Goal: Find specific page/section: Find specific page/section

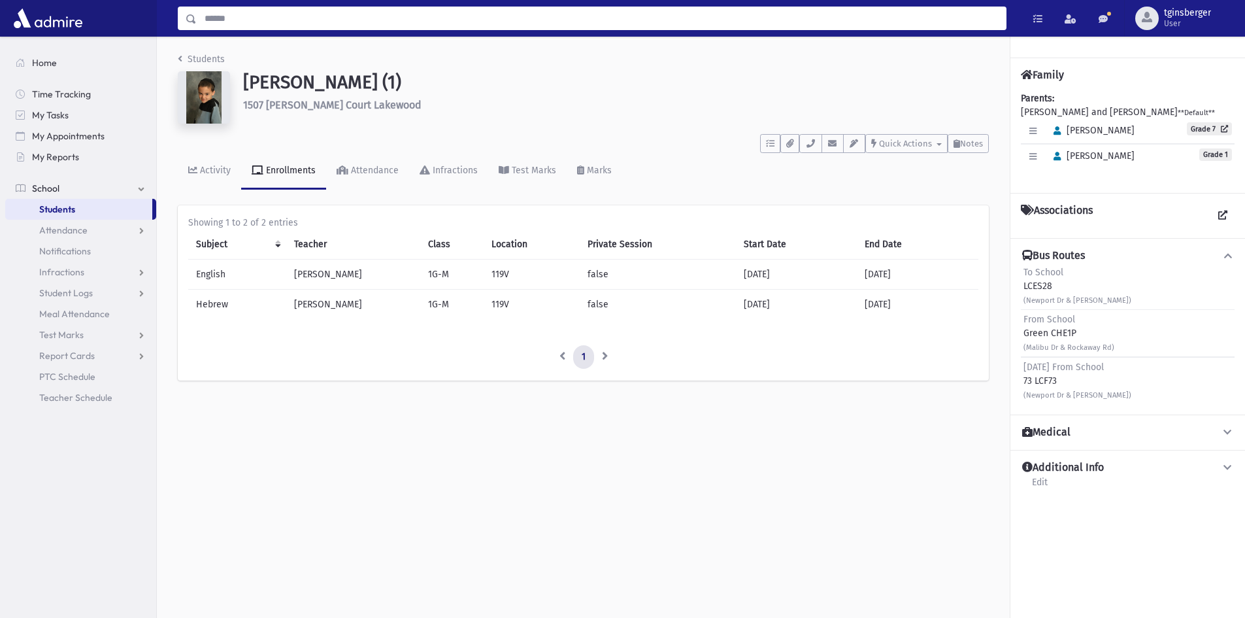
click at [326, 12] on input "Search" at bounding box center [601, 19] width 809 height 24
type input "******"
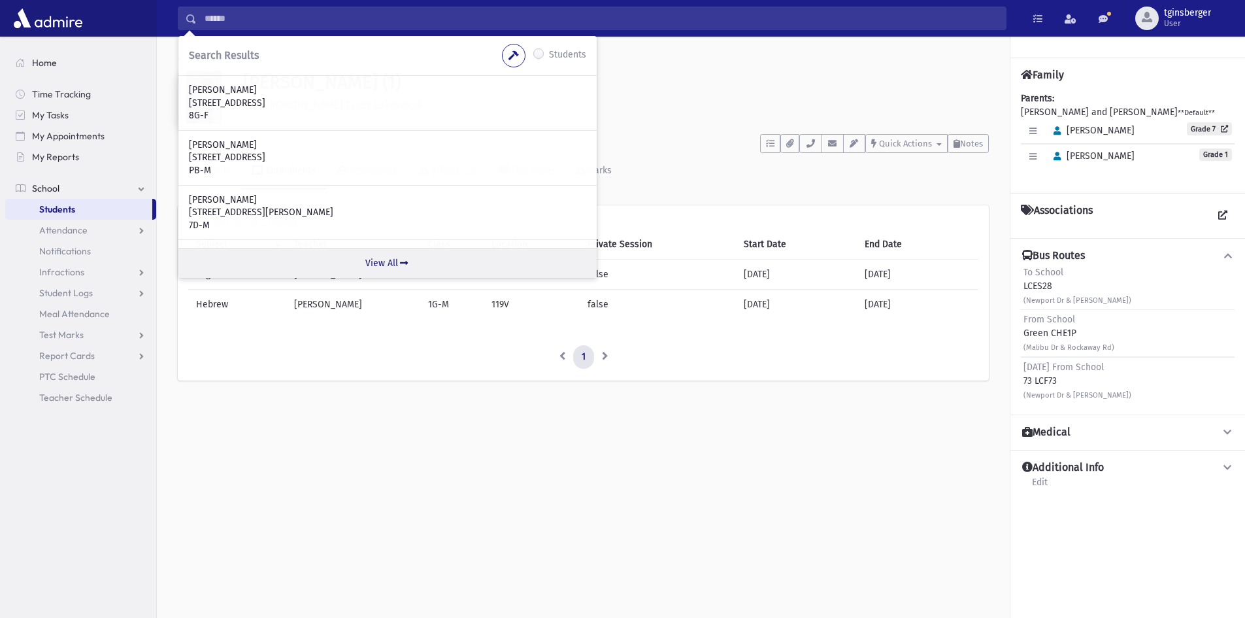
click at [371, 271] on link "View All" at bounding box center [387, 263] width 418 height 30
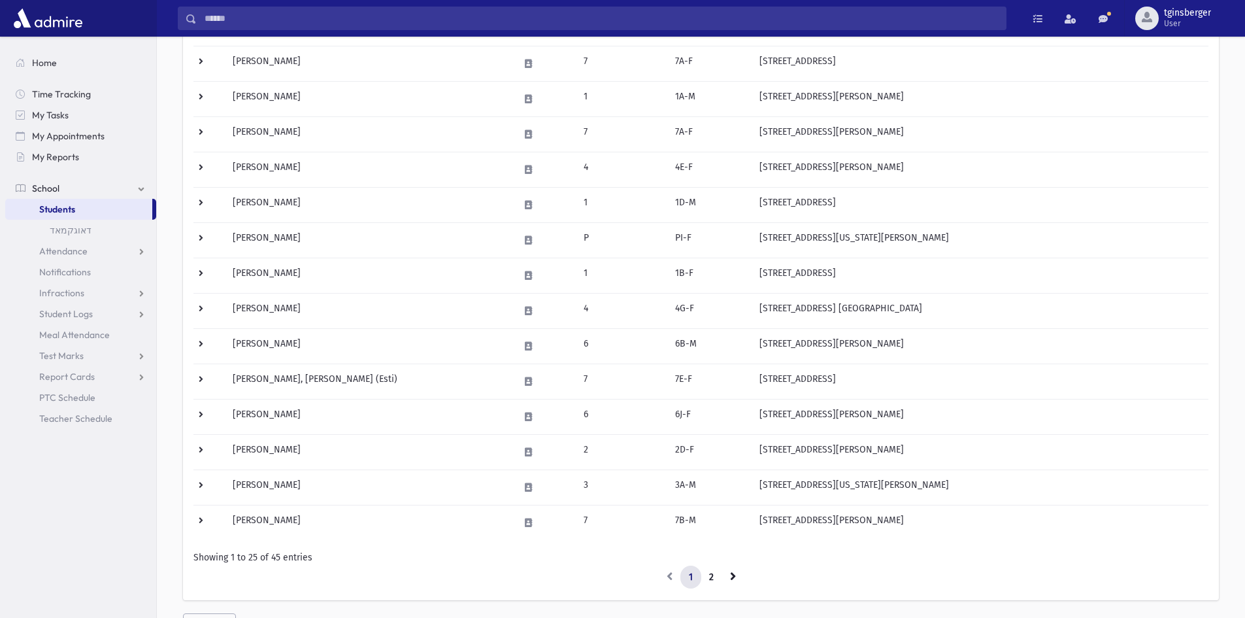
scroll to position [633, 0]
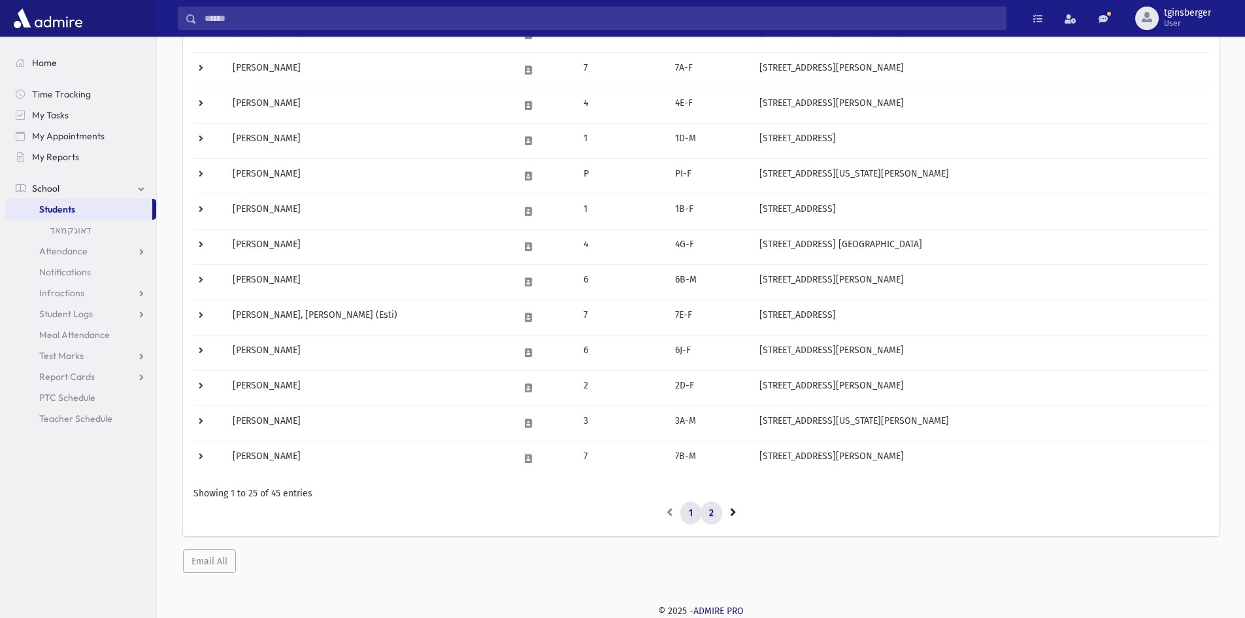
click at [710, 507] on link "2" at bounding box center [712, 513] width 22 height 24
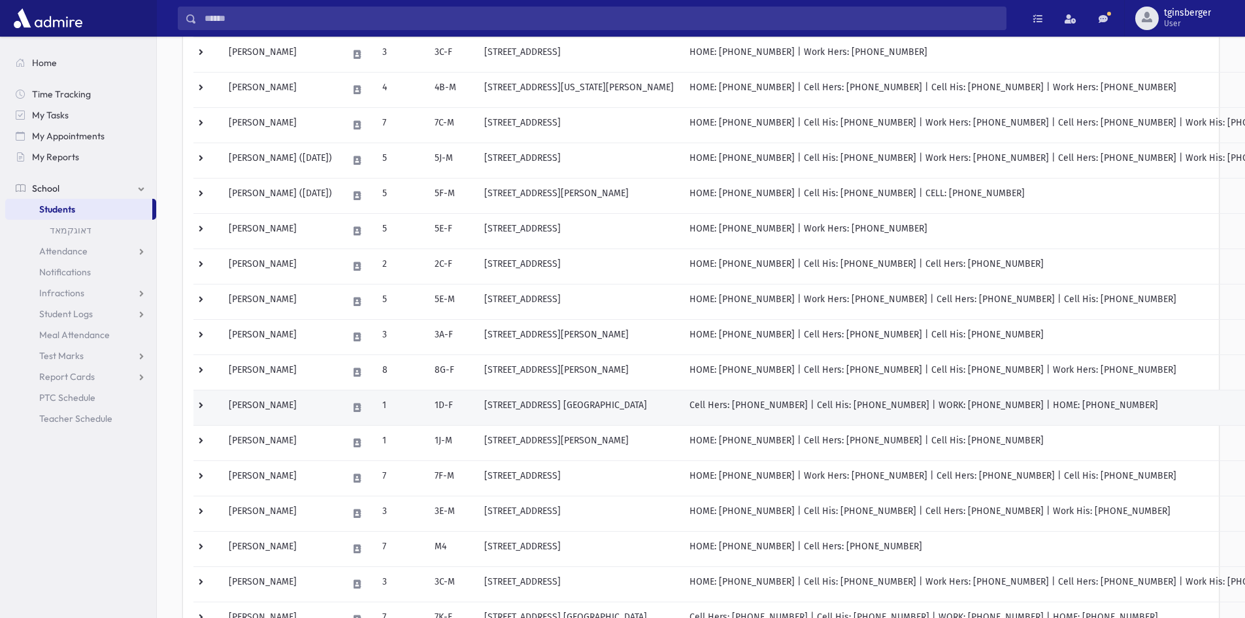
scroll to position [195, 0]
